Goal: Task Accomplishment & Management: Complete application form

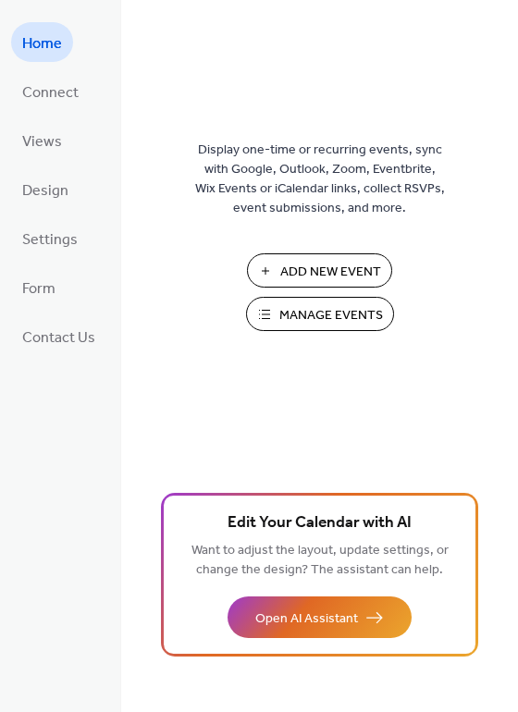
click at [364, 275] on span "Add New Event" at bounding box center [330, 272] width 101 height 19
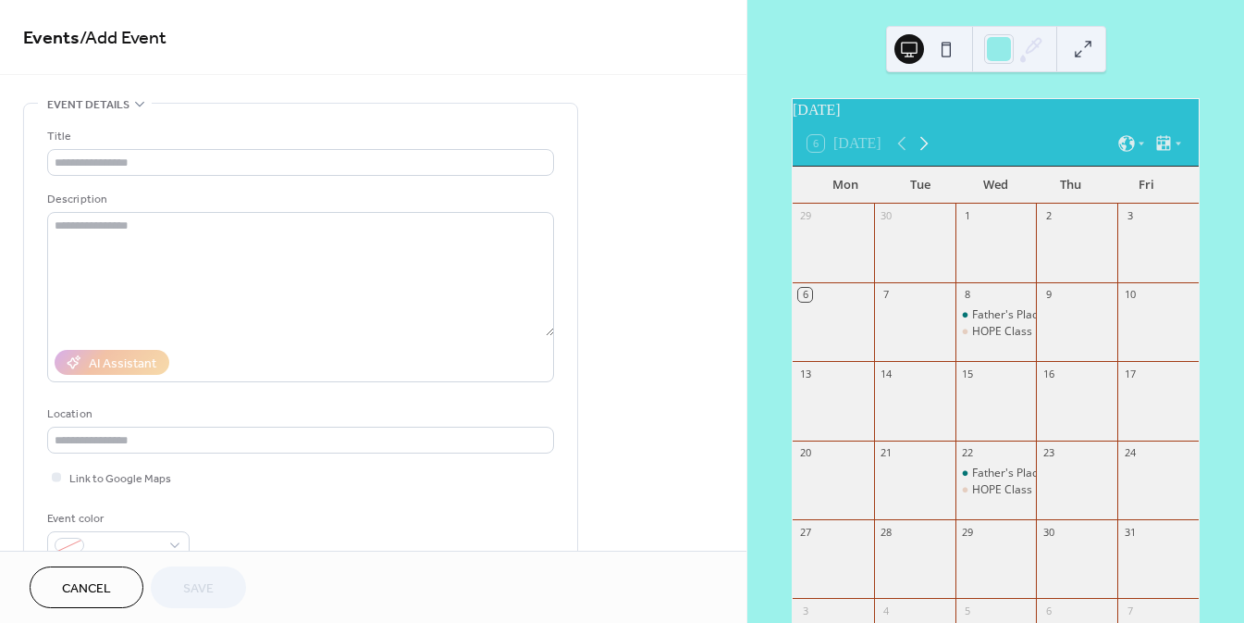
click at [921, 155] on icon at bounding box center [924, 143] width 22 height 22
click at [115, 600] on button "Cancel" at bounding box center [87, 587] width 114 height 42
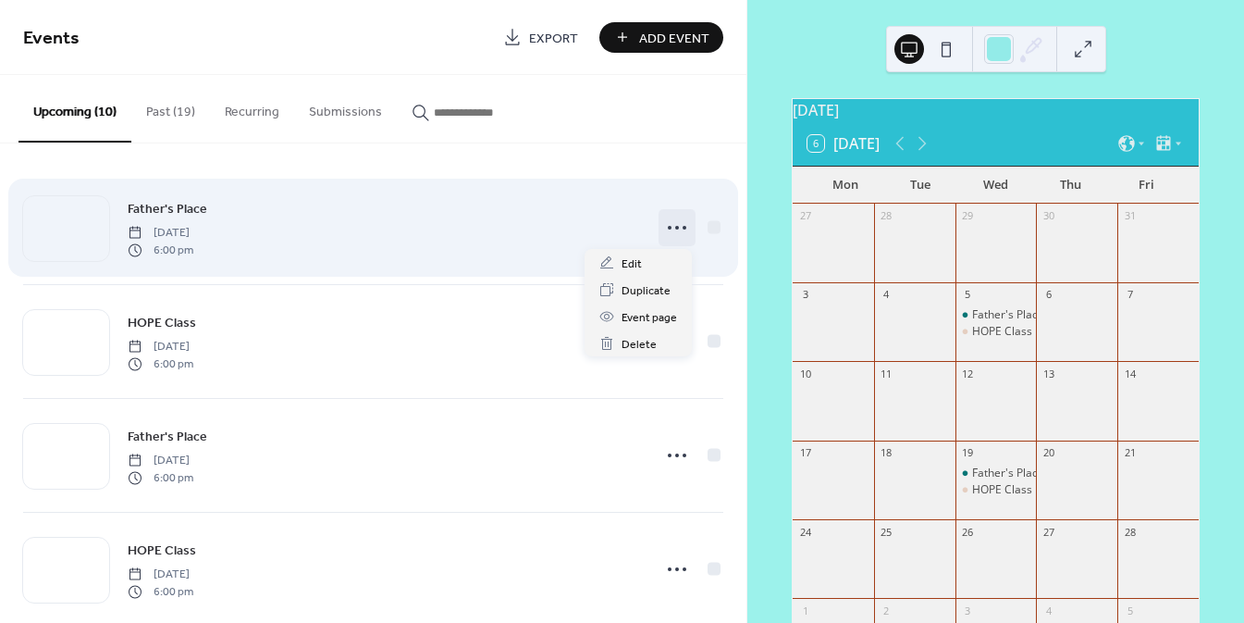
click at [673, 232] on icon at bounding box center [677, 228] width 30 height 30
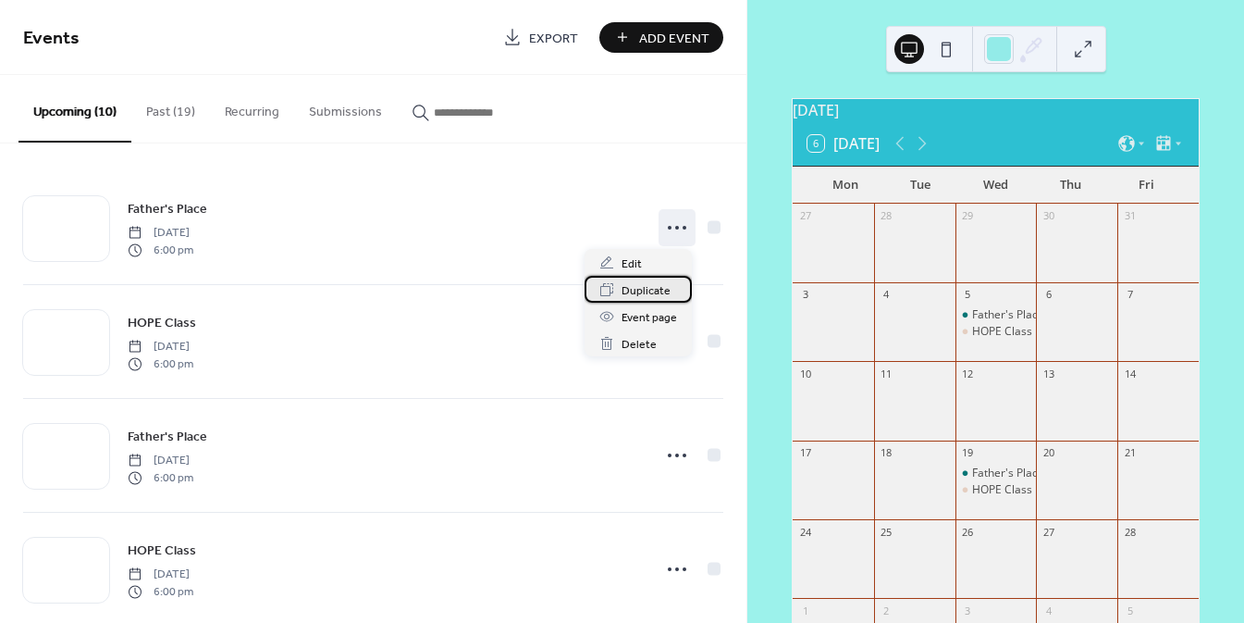
click at [642, 290] on span "Duplicate" at bounding box center [646, 290] width 49 height 19
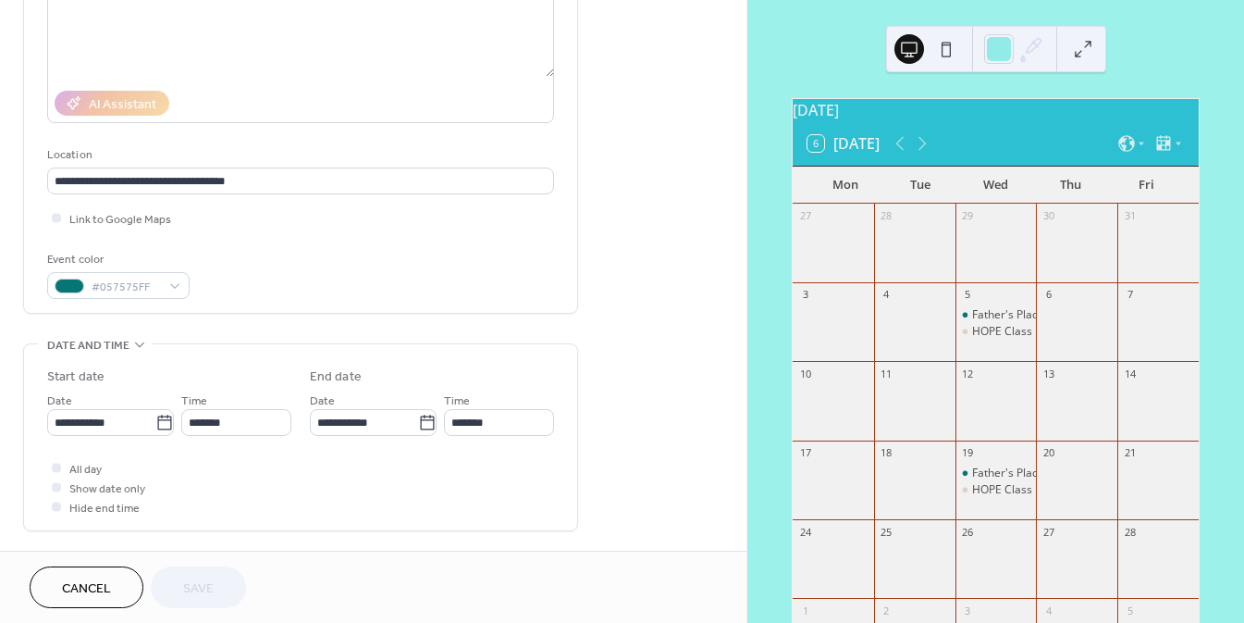
scroll to position [344, 0]
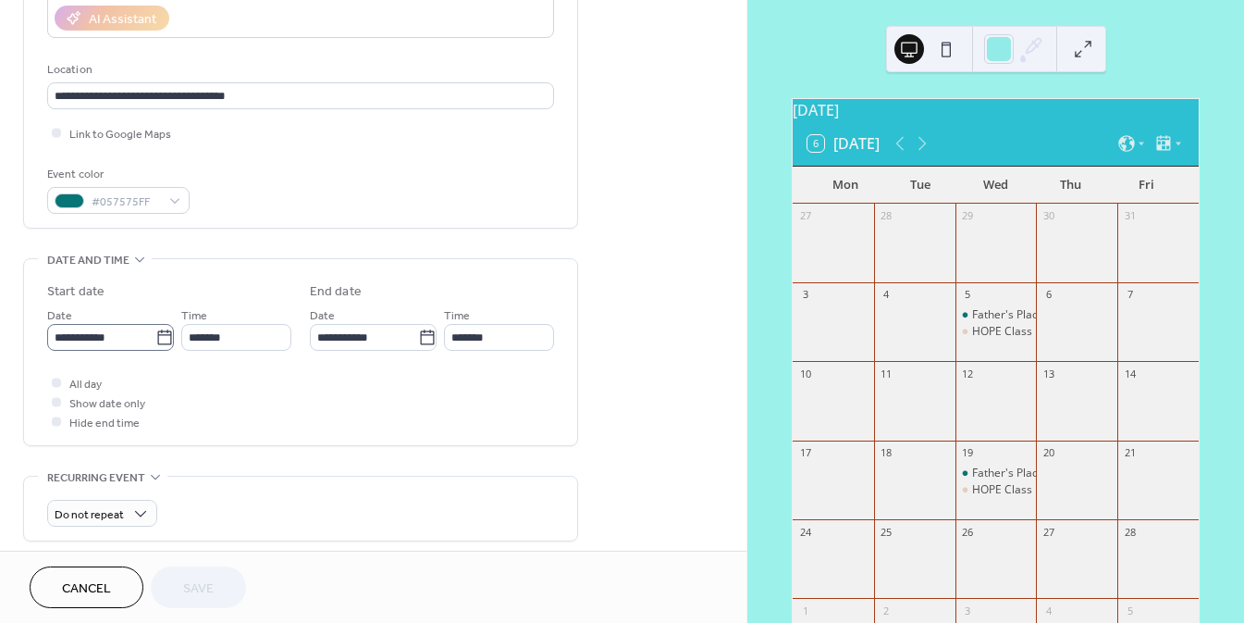
click at [156, 339] on icon at bounding box center [164, 337] width 19 height 19
click at [155, 339] on input "**********" at bounding box center [101, 337] width 108 height 27
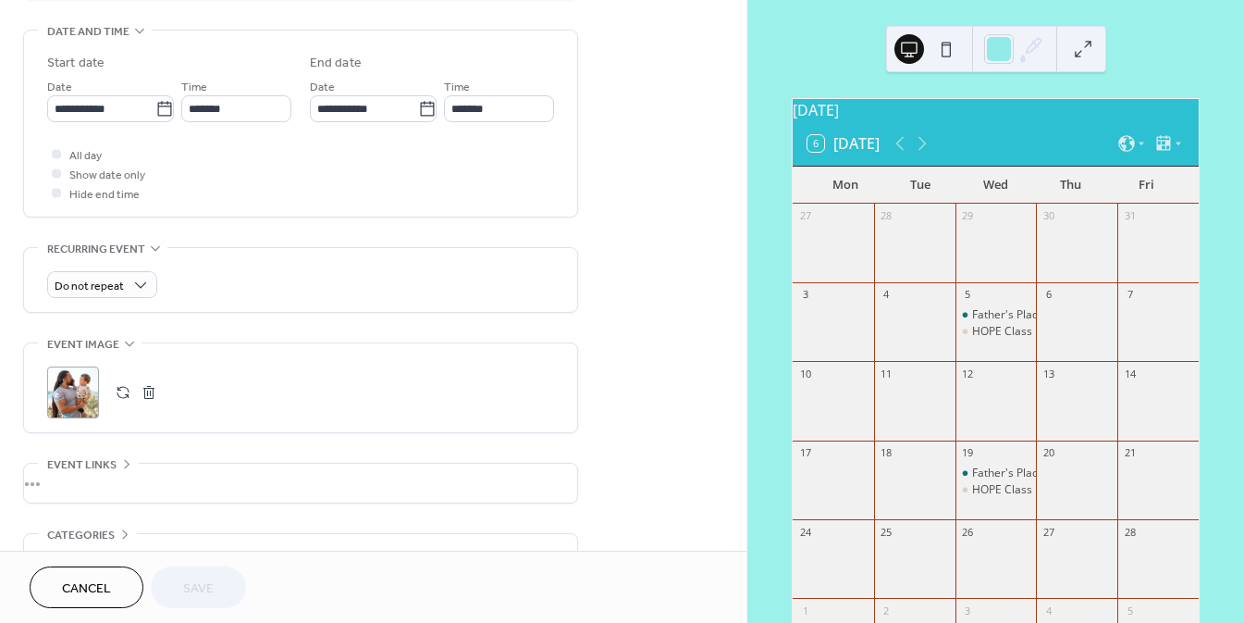
scroll to position [588, 0]
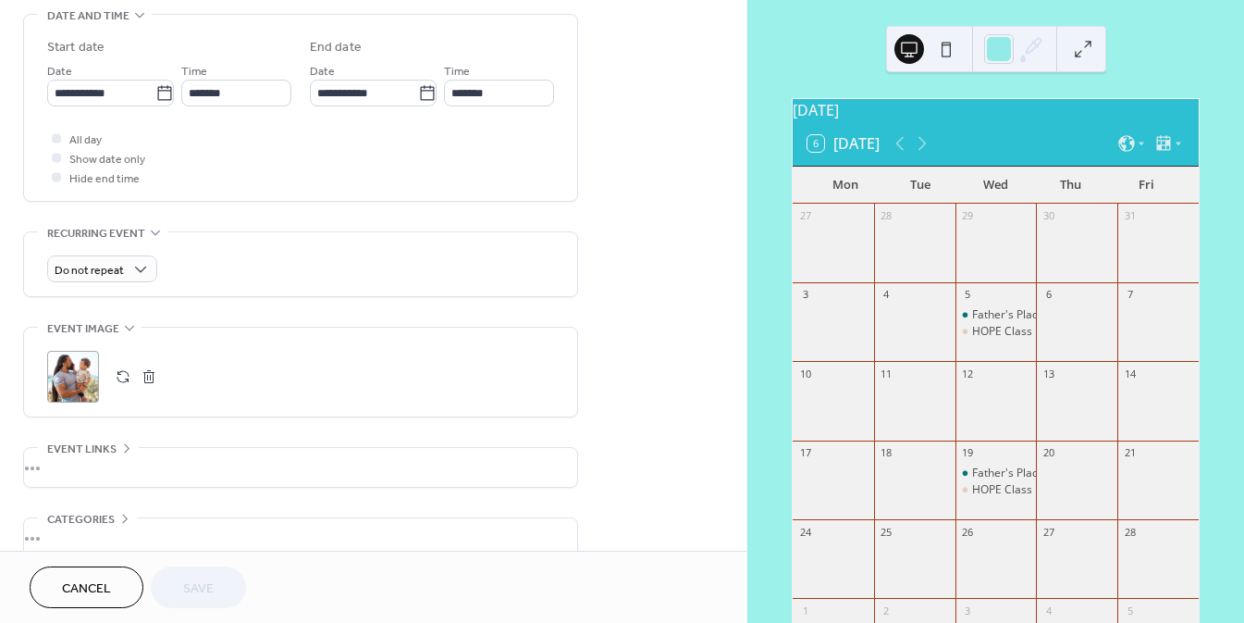
drag, startPoint x: 373, startPoint y: 393, endPoint x: 296, endPoint y: 431, distance: 85.6
drag, startPoint x: 296, startPoint y: 431, endPoint x: 627, endPoint y: 439, distance: 331.3
click at [627, 439] on div "**********" at bounding box center [373, 80] width 747 height 1132
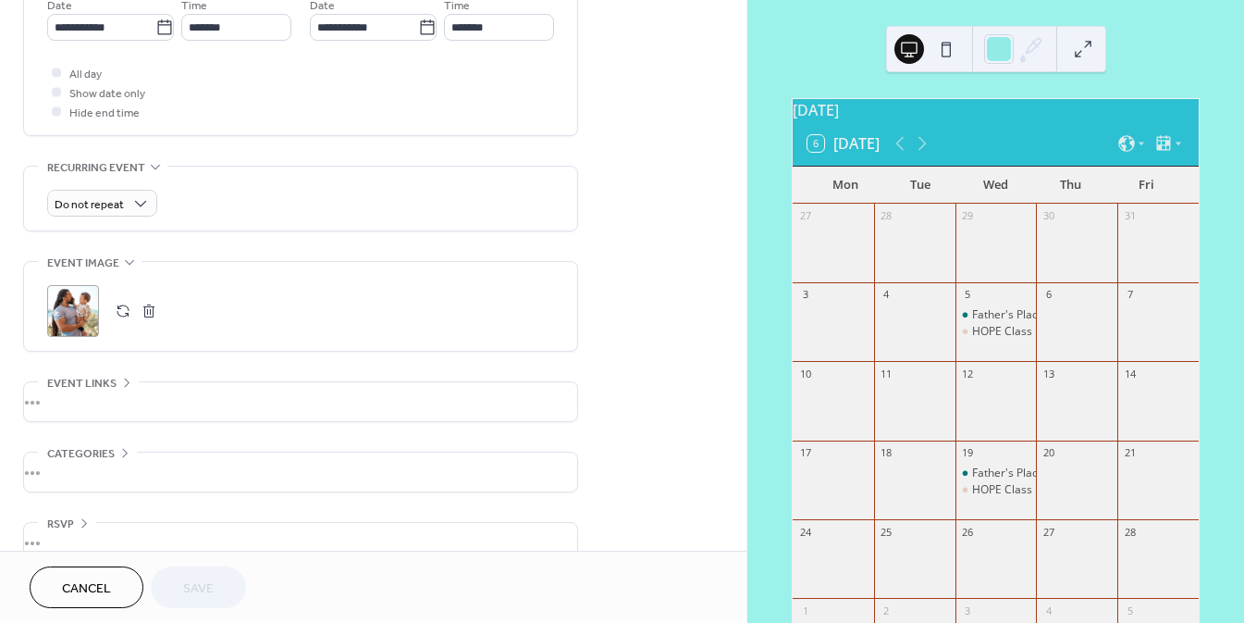
scroll to position [681, 0]
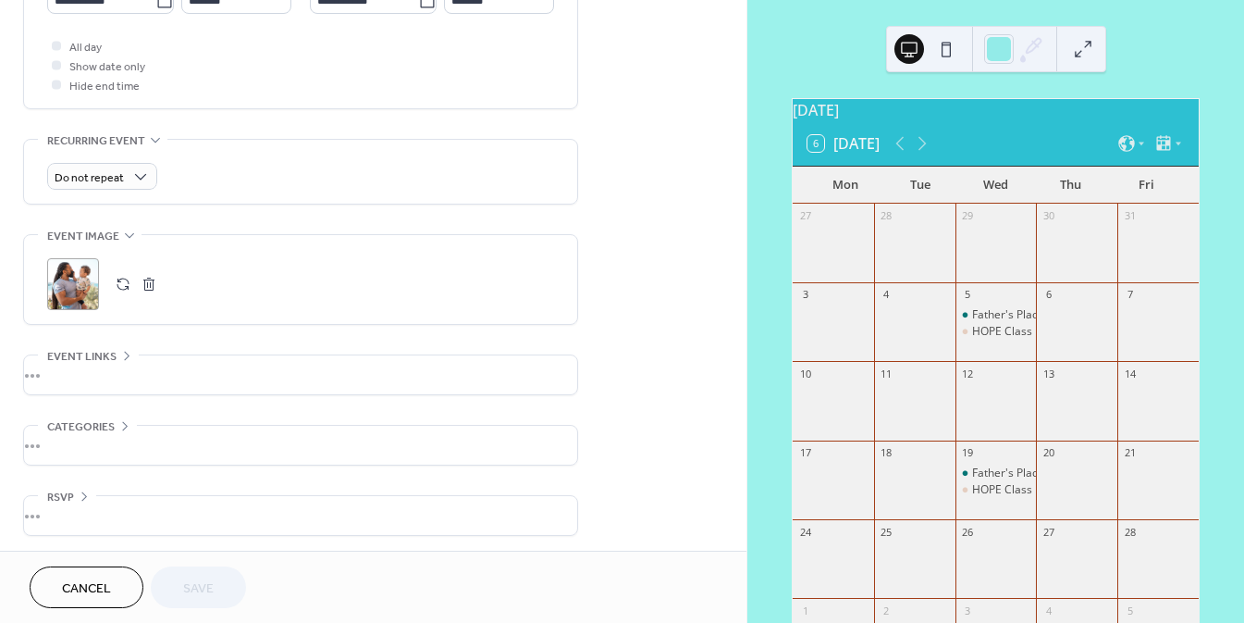
click at [98, 591] on span "Cancel" at bounding box center [86, 588] width 49 height 19
